Goal: Task Accomplishment & Management: Manage account settings

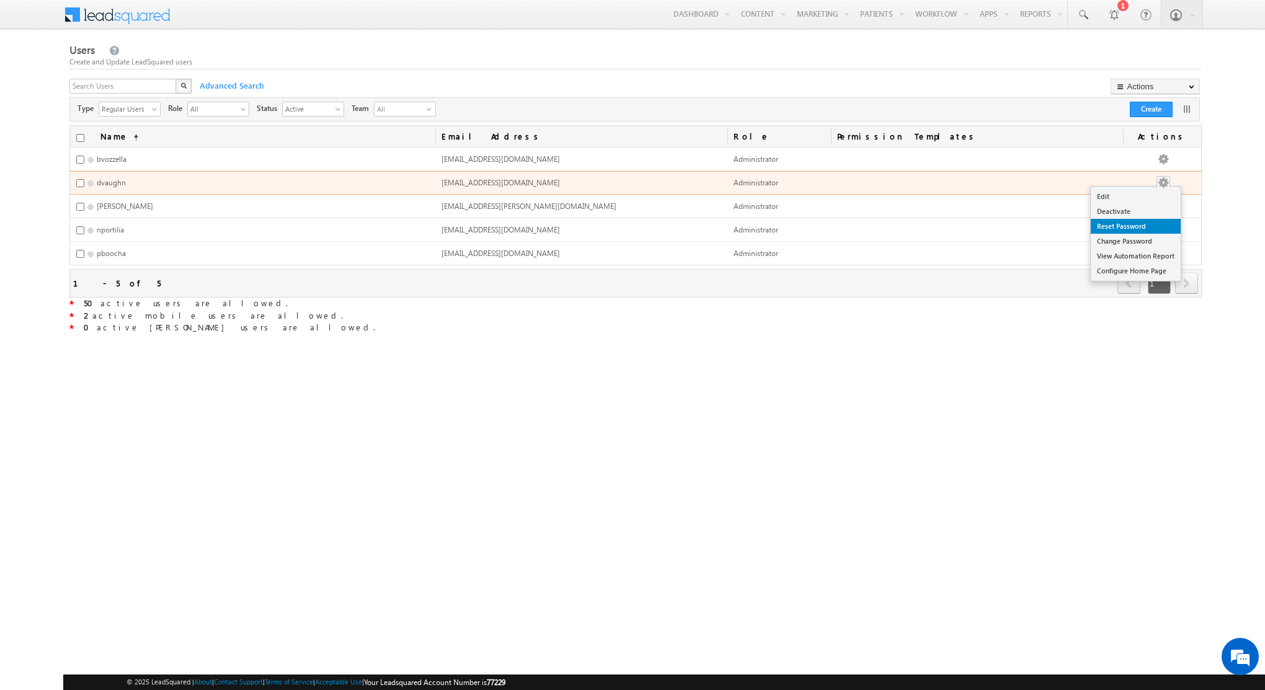
click at [1139, 226] on link "Reset Password" at bounding box center [1136, 226] width 90 height 15
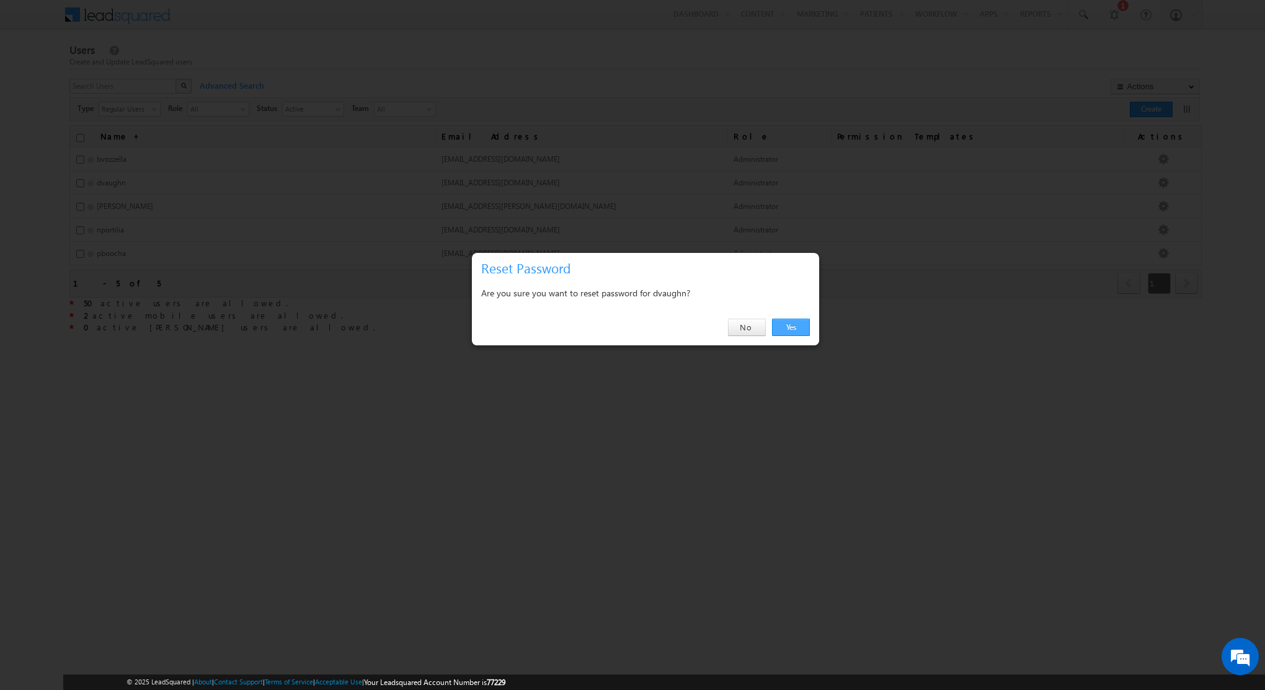
click at [786, 326] on link "Yes" at bounding box center [791, 327] width 38 height 17
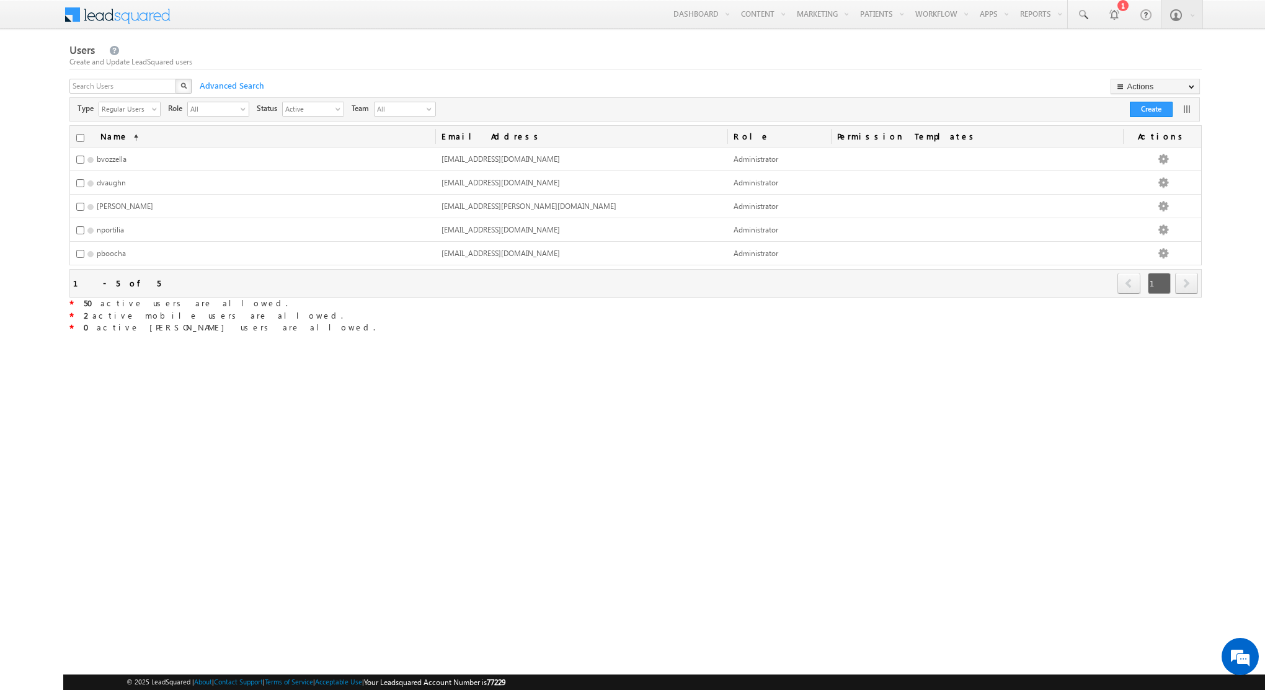
click at [799, 349] on div "Users Create and Update LeadSquared users X Advanced Search Actions Import User…" at bounding box center [635, 228] width 1132 height 373
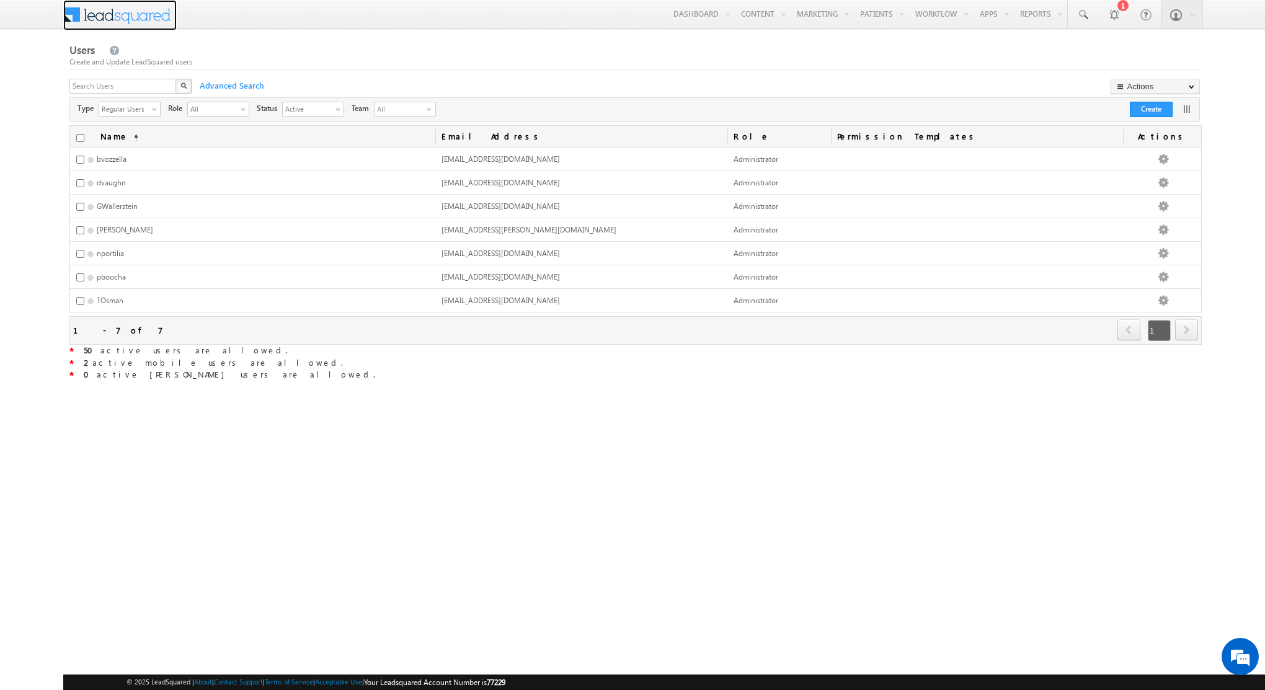
click at [139, 9] on span at bounding box center [126, 13] width 90 height 22
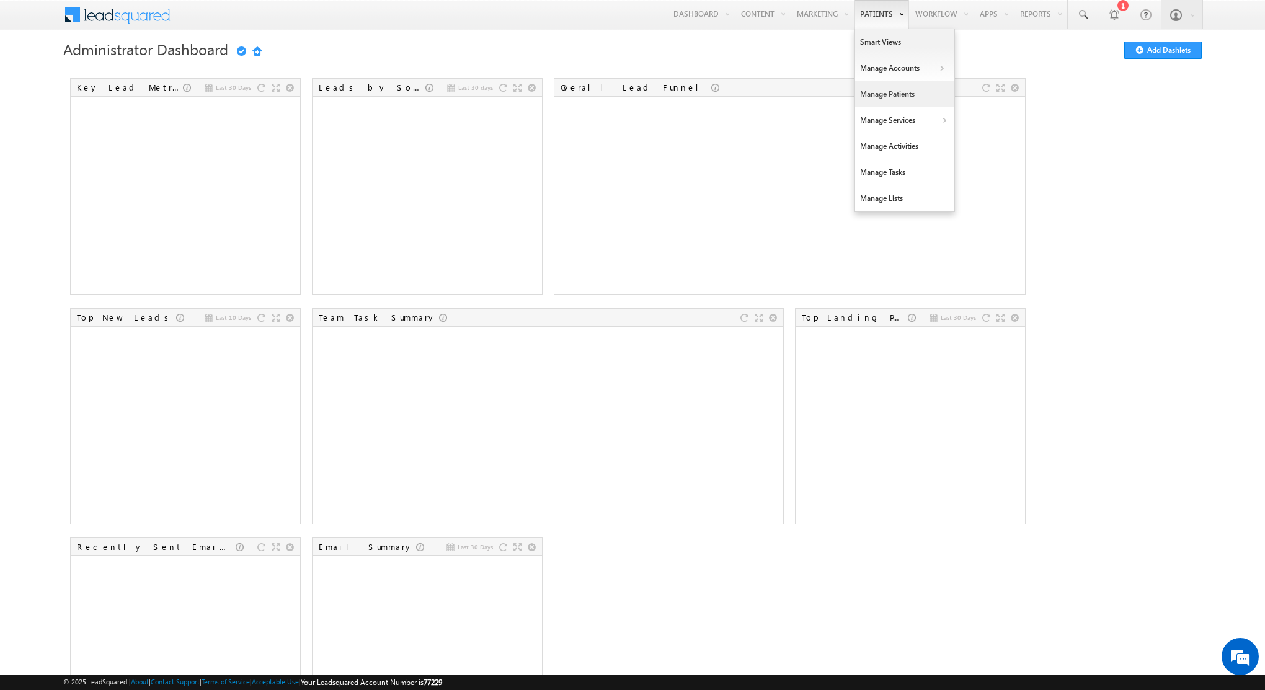
click at [879, 99] on link "Manage Patients" at bounding box center [904, 94] width 99 height 26
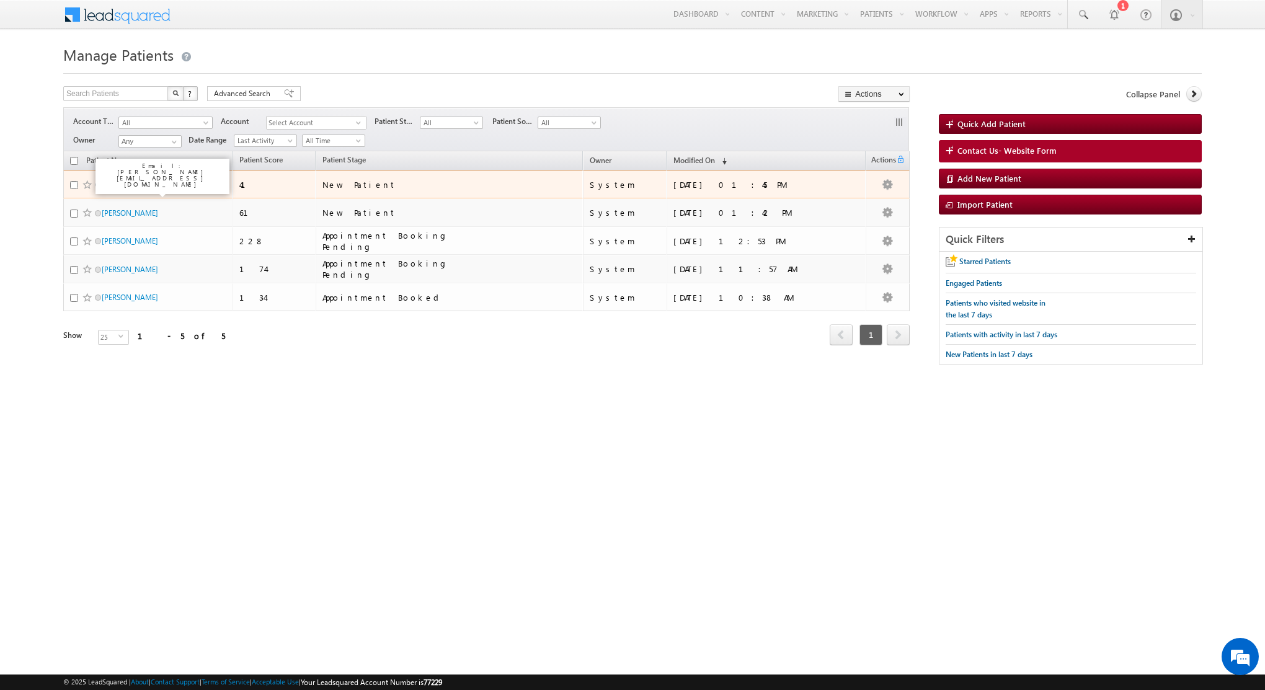
click at [136, 187] on link "[PERSON_NAME]" at bounding box center [130, 184] width 56 height 9
